Goal: Check status: Check status

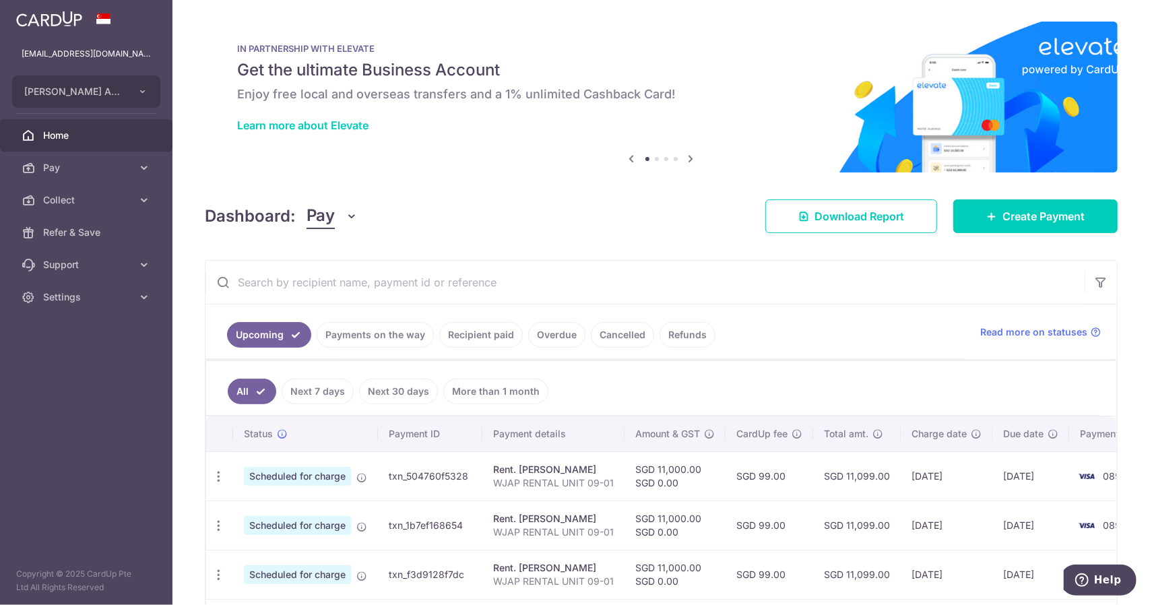
click at [703, 298] on input "text" at bounding box center [645, 282] width 879 height 43
click at [737, 377] on ul "All Next 7 days Next 30 days More than 1 month" at bounding box center [653, 388] width 894 height 55
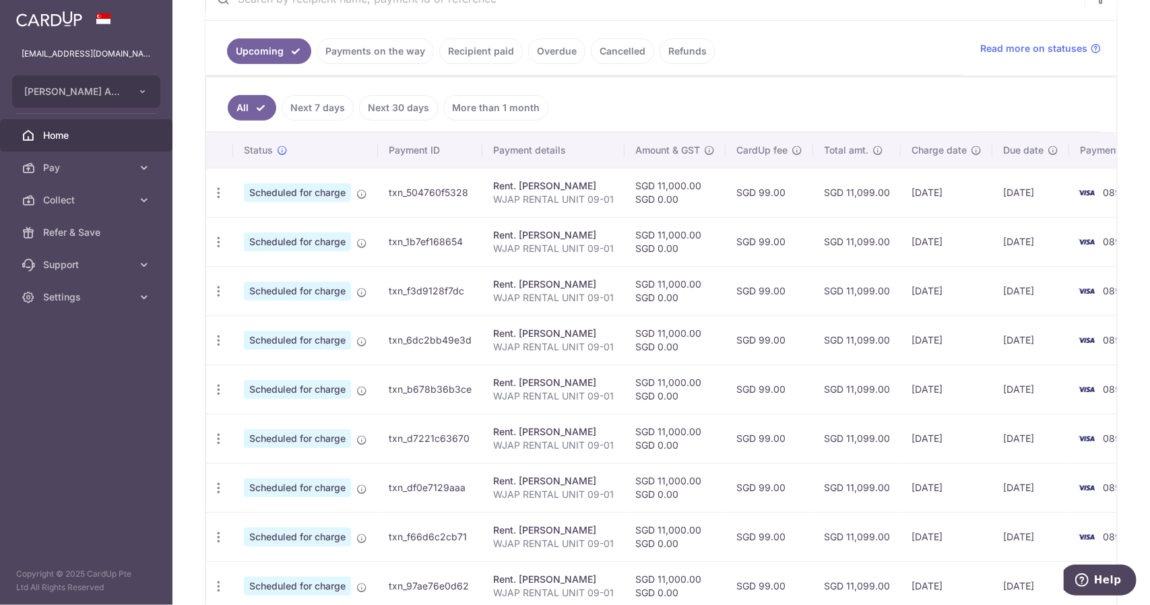
scroll to position [437, 0]
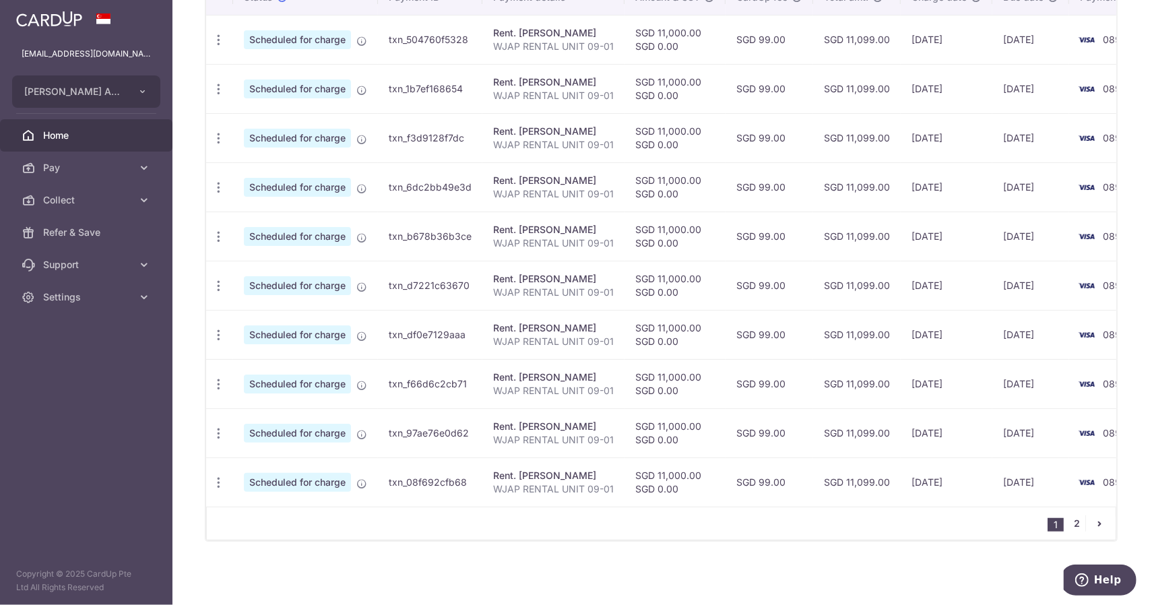
click at [1078, 522] on link "2" at bounding box center [1077, 523] width 16 height 16
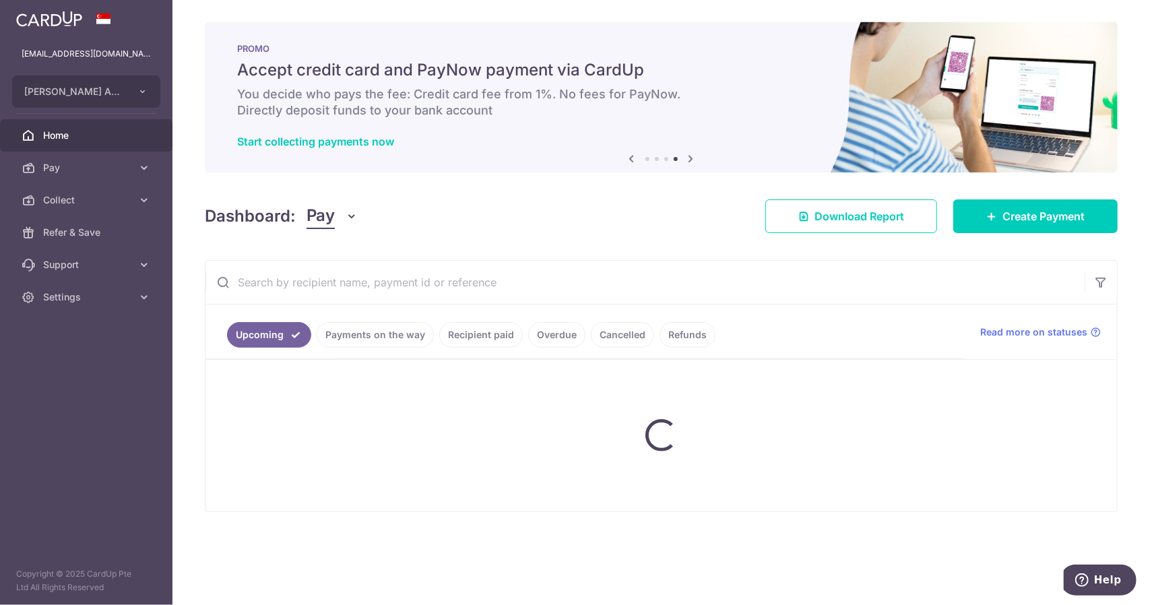
scroll to position [0, 0]
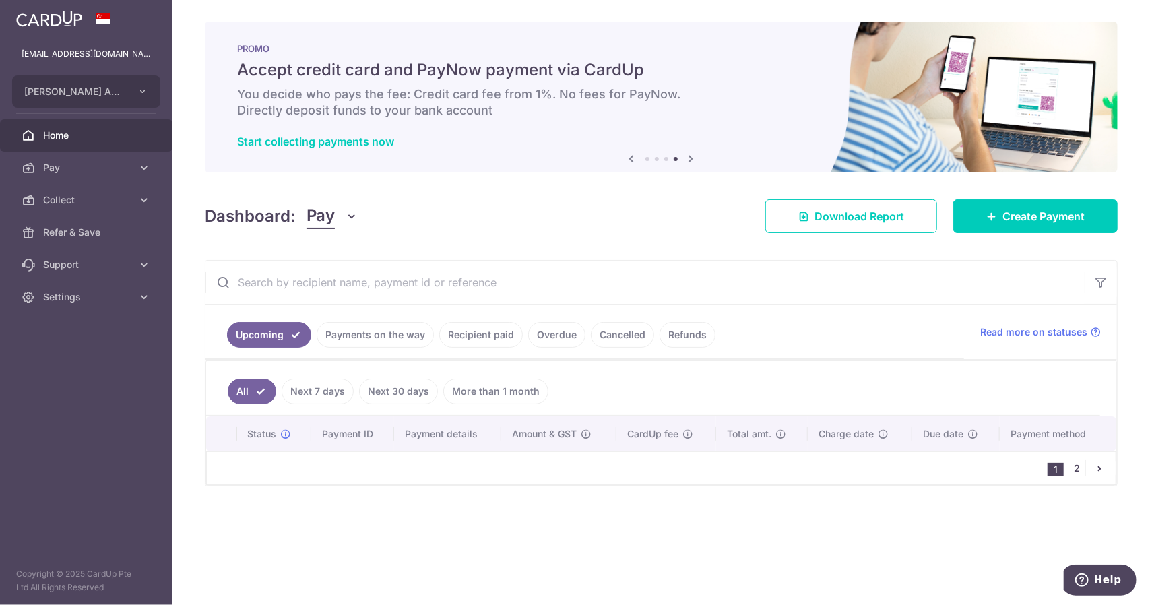
click at [1077, 464] on link "2" at bounding box center [1077, 468] width 16 height 16
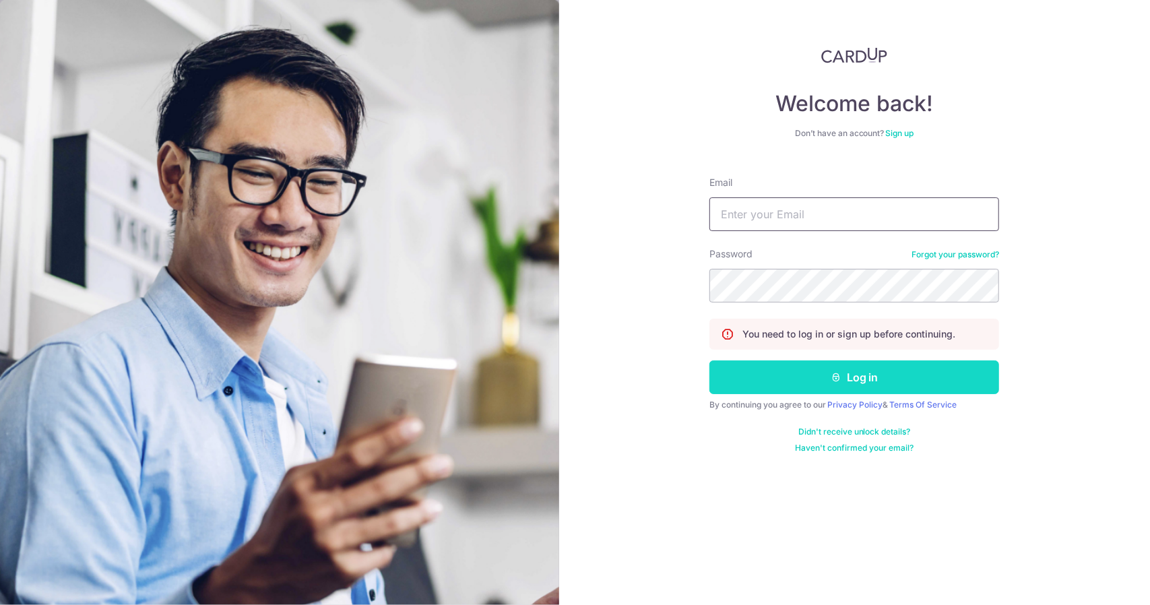
type input "[EMAIL_ADDRESS][DOMAIN_NAME]"
click at [906, 378] on button "Log in" at bounding box center [855, 378] width 290 height 34
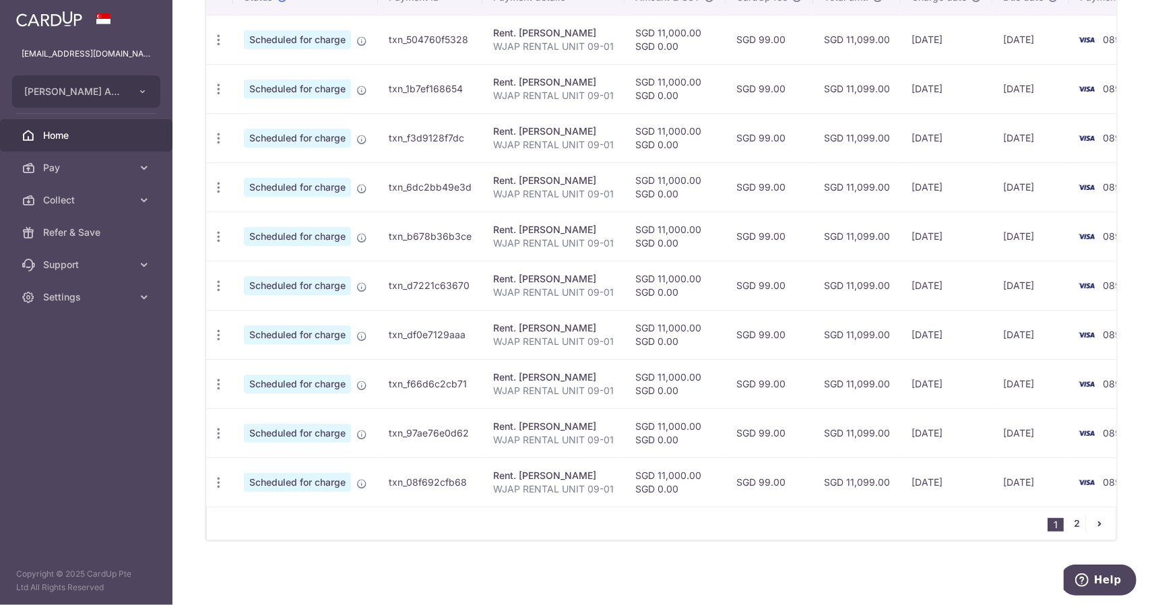
click at [1070, 524] on link "2" at bounding box center [1077, 523] width 16 height 16
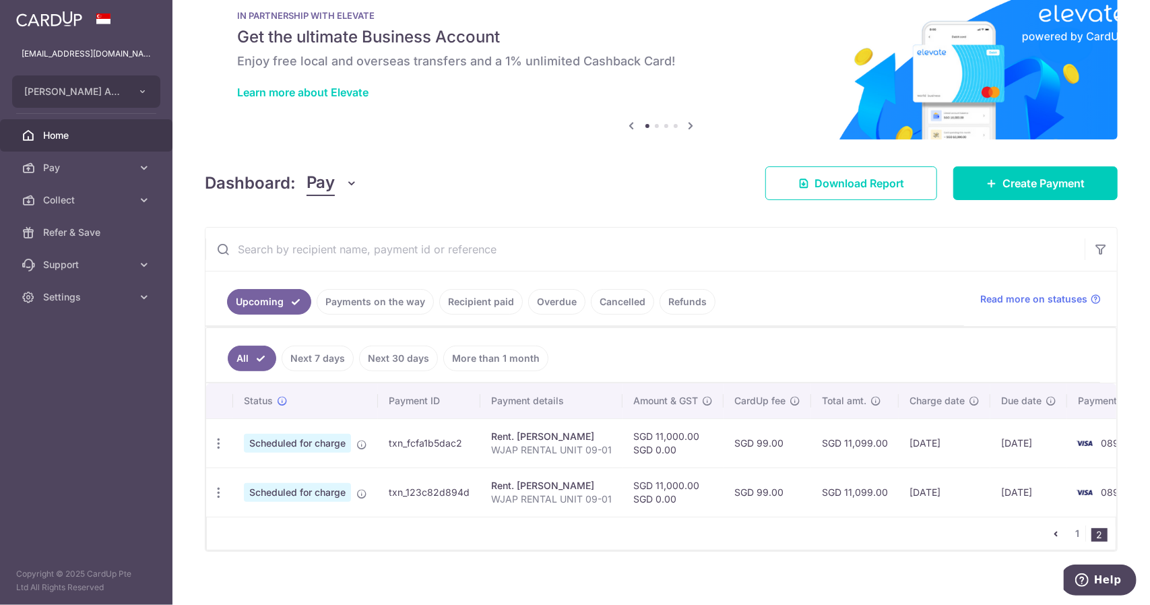
scroll to position [45, 0]
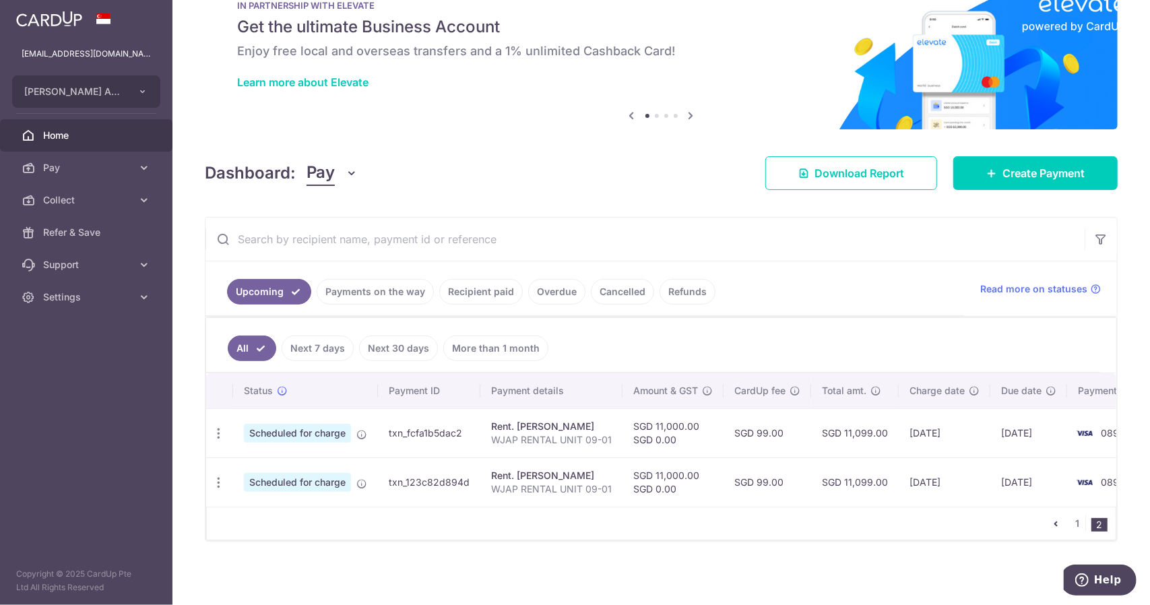
click at [691, 246] on input "text" at bounding box center [645, 239] width 879 height 43
